Goal: Find contact information

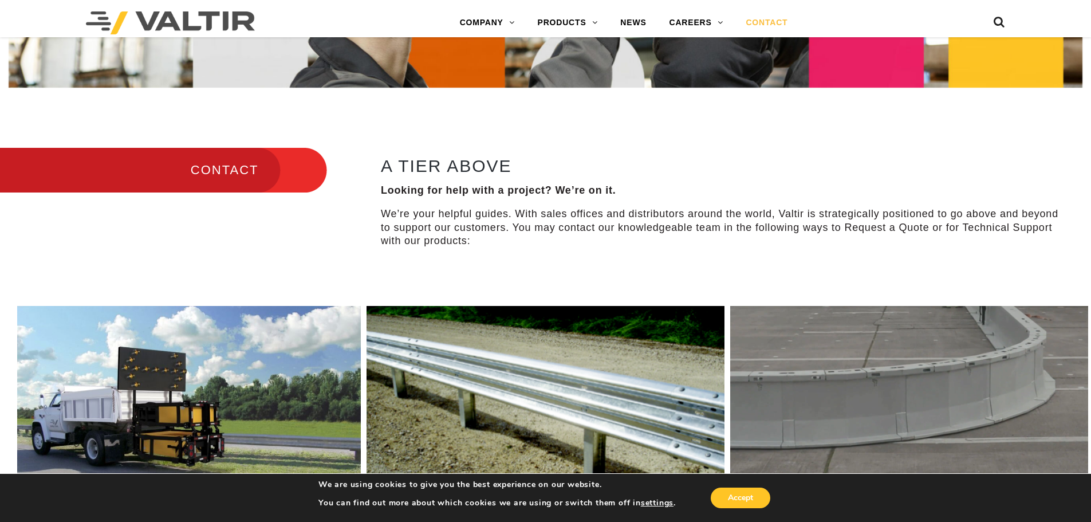
scroll to position [401, 0]
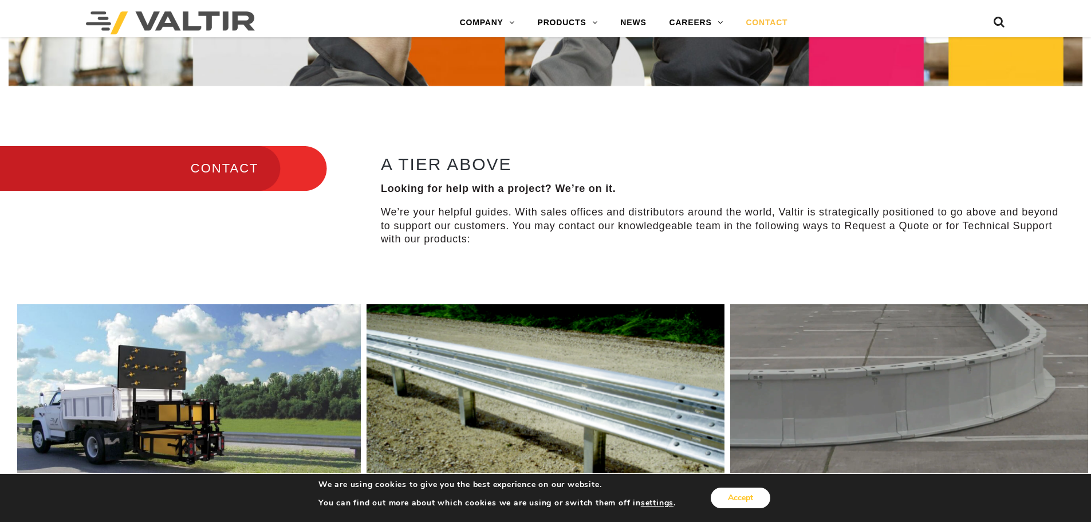
click at [741, 499] on button "Accept" at bounding box center [741, 497] width 60 height 21
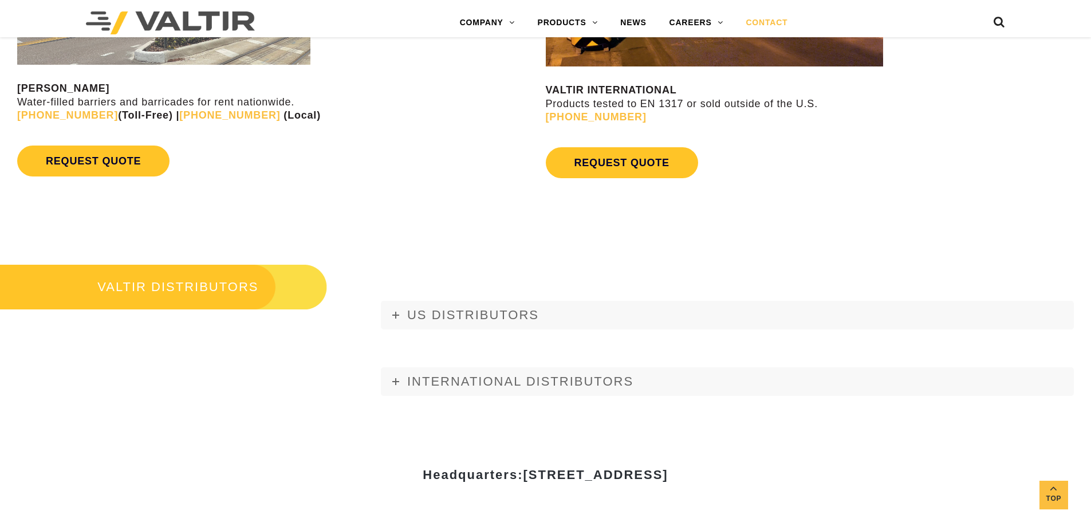
scroll to position [1260, 0]
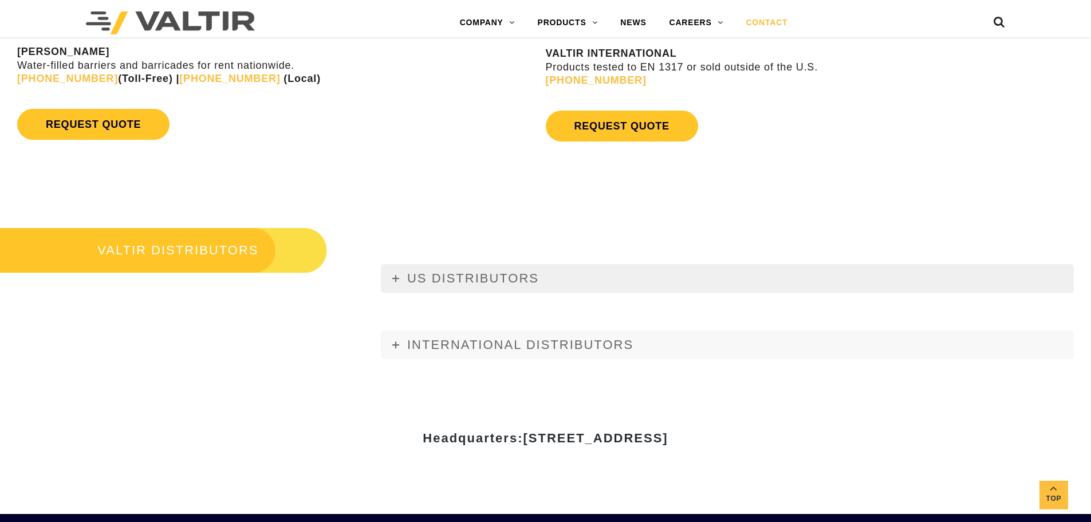
click at [391, 275] on link "US DISTRIBUTORS" at bounding box center [727, 278] width 693 height 29
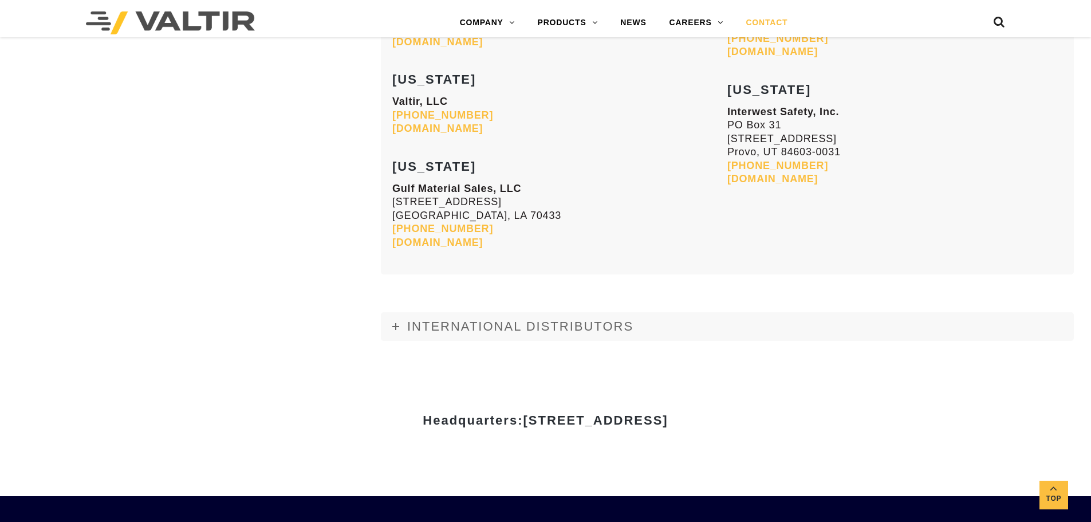
scroll to position [4754, 0]
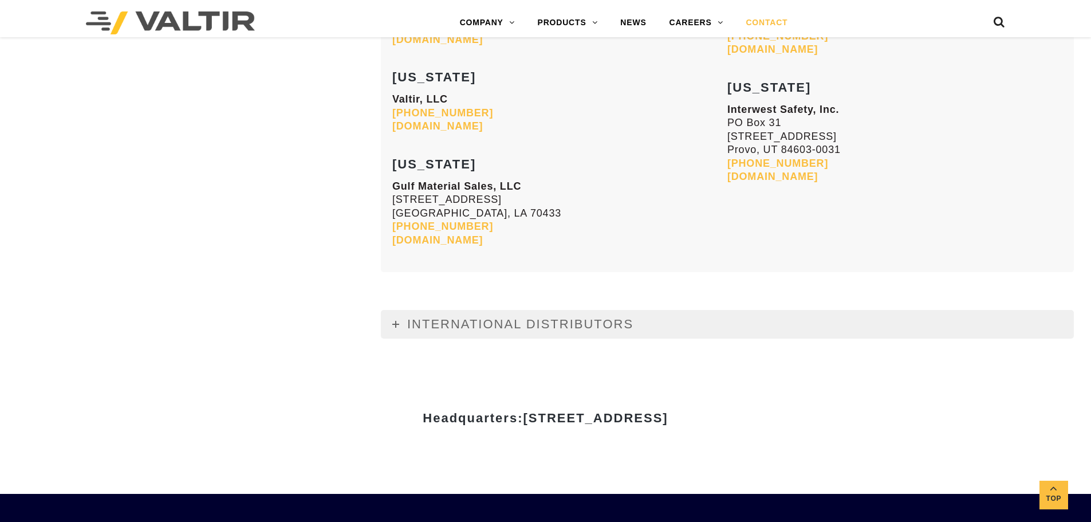
click at [399, 324] on icon at bounding box center [395, 324] width 7 height 7
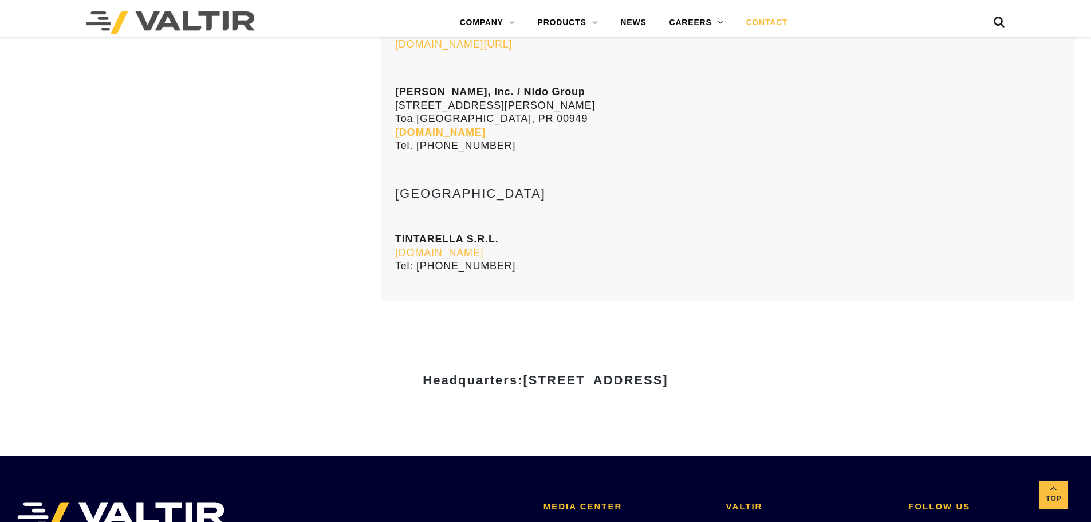
scroll to position [9152, 0]
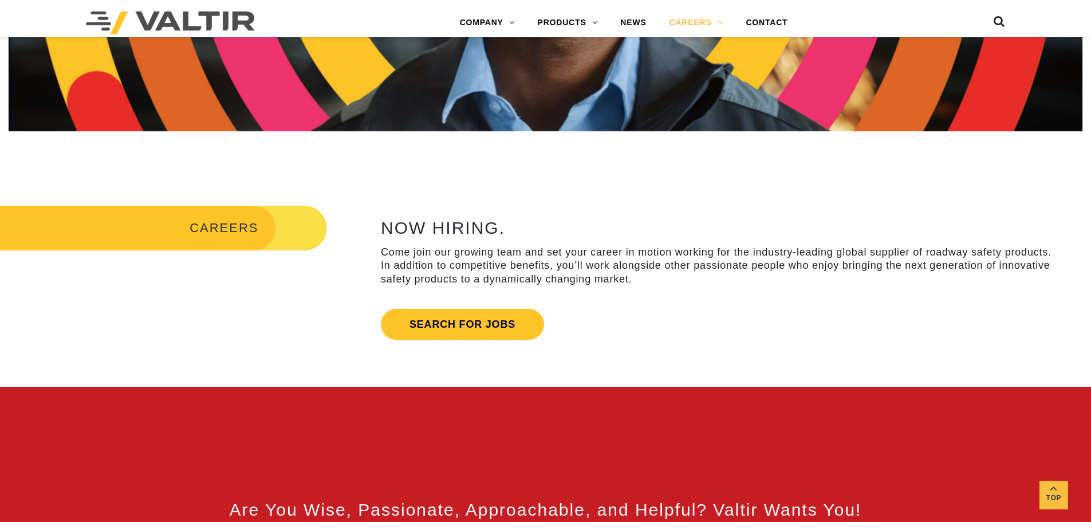
scroll to position [401, 0]
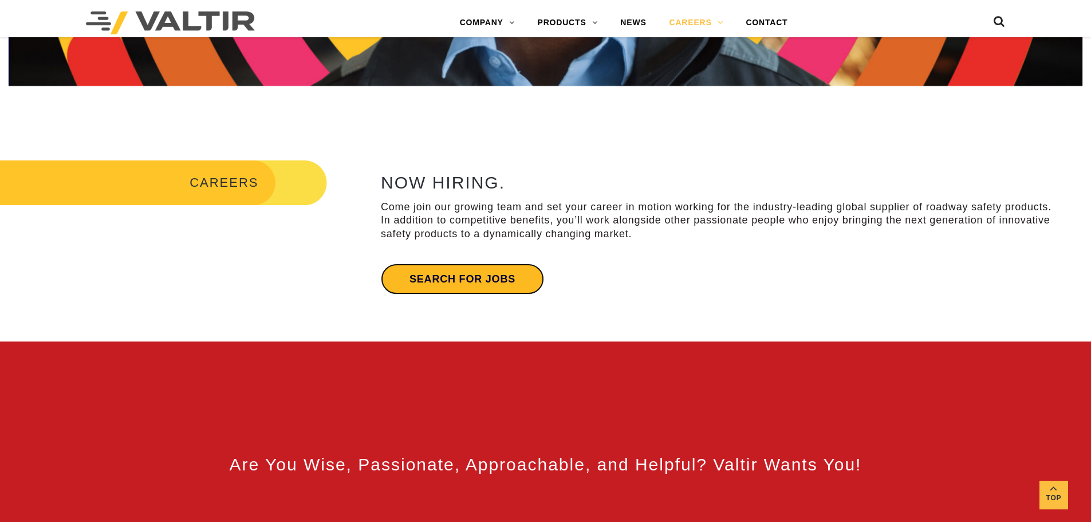
click at [490, 272] on link "Search for jobs" at bounding box center [462, 278] width 163 height 31
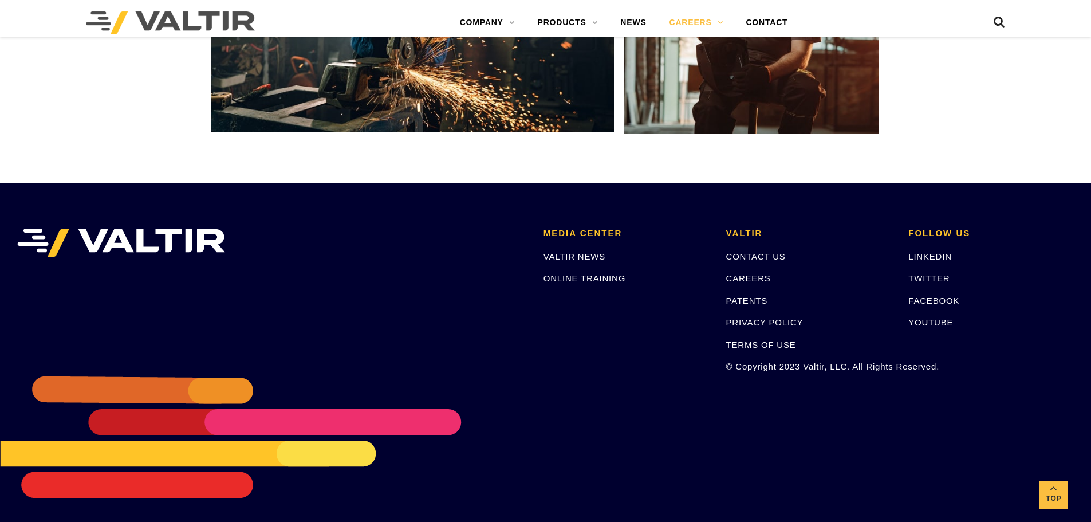
scroll to position [2193, 0]
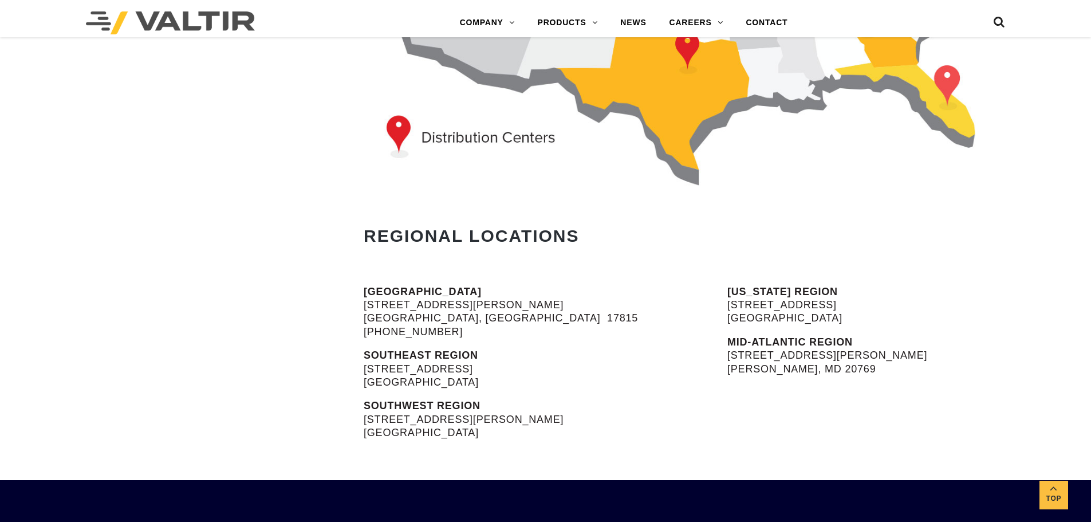
scroll to position [344, 0]
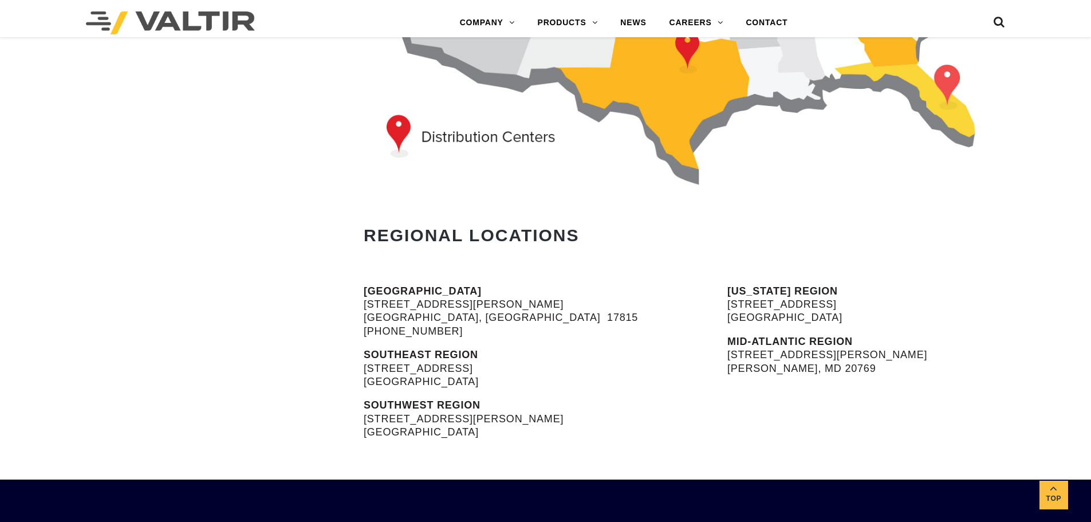
click at [591, 298] on p "[GEOGRAPHIC_DATA] [STREET_ADDRESS][PERSON_NAME] [PHONE_NUMBER]" at bounding box center [517, 312] width 306 height 54
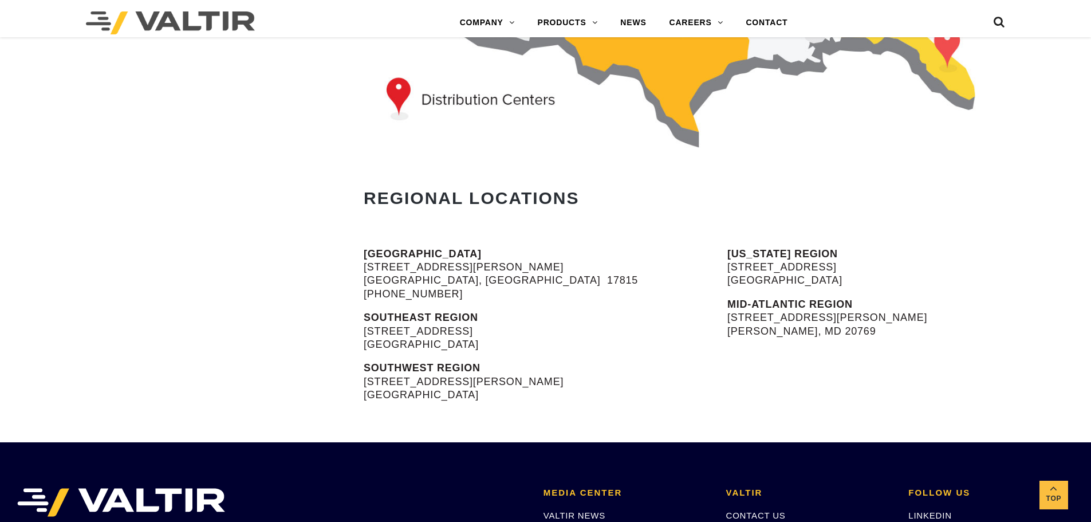
scroll to position [401, 0]
